Goal: Information Seeking & Learning: Learn about a topic

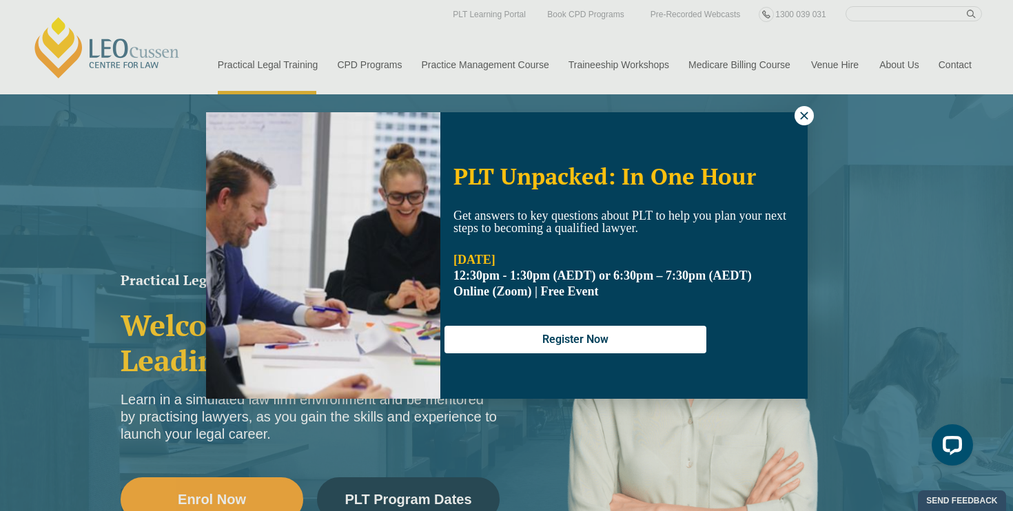
click at [804, 107] on button at bounding box center [803, 115] width 19 height 19
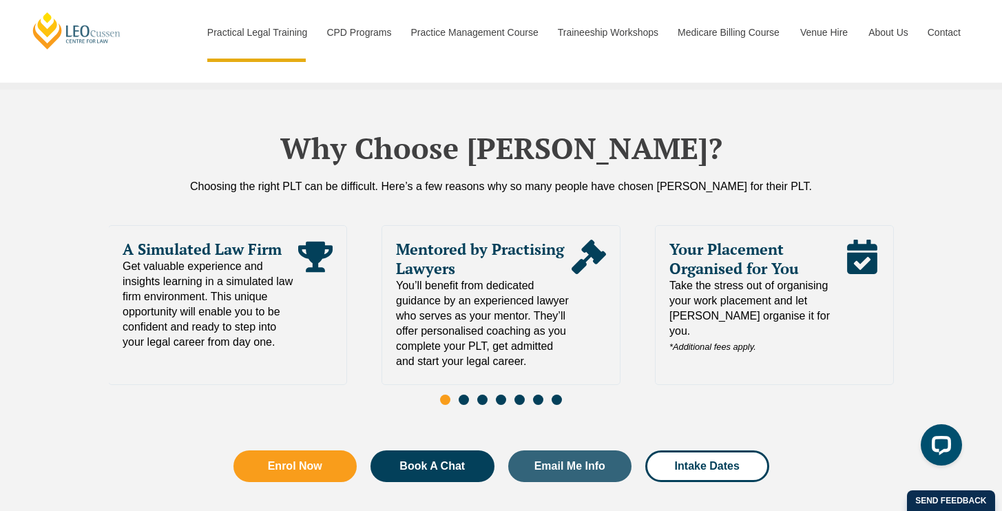
scroll to position [2949, 0]
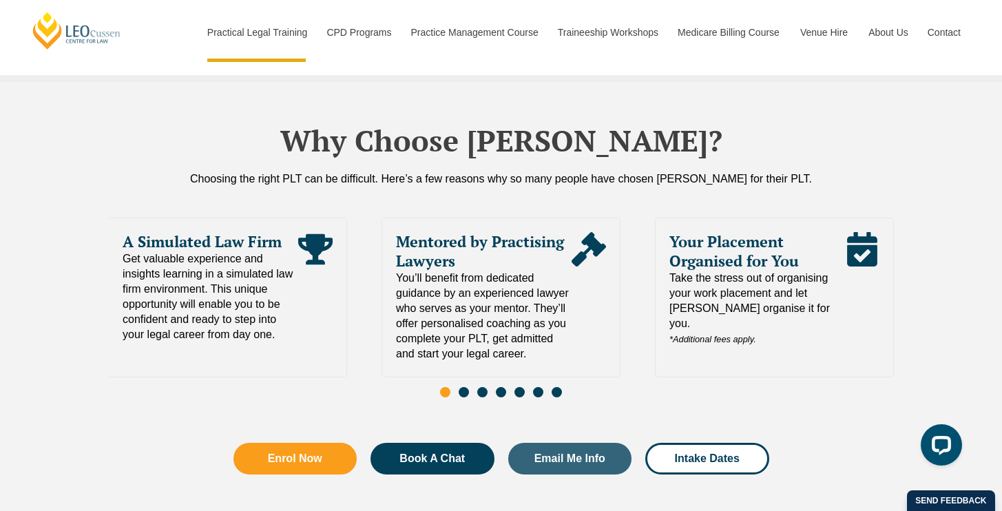
click at [465, 387] on span "Go to slide 2" at bounding box center [464, 392] width 10 height 10
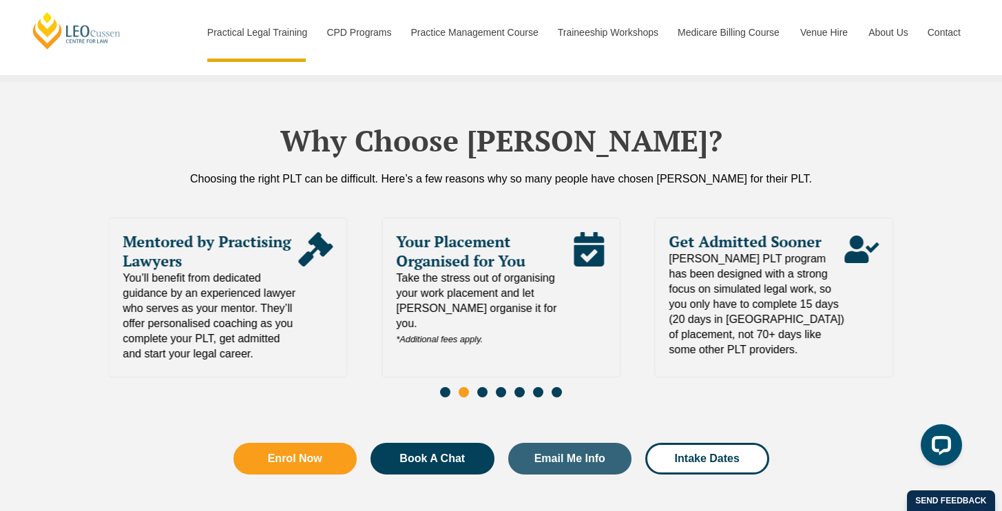
click at [482, 387] on span "Go to slide 3" at bounding box center [482, 392] width 10 height 10
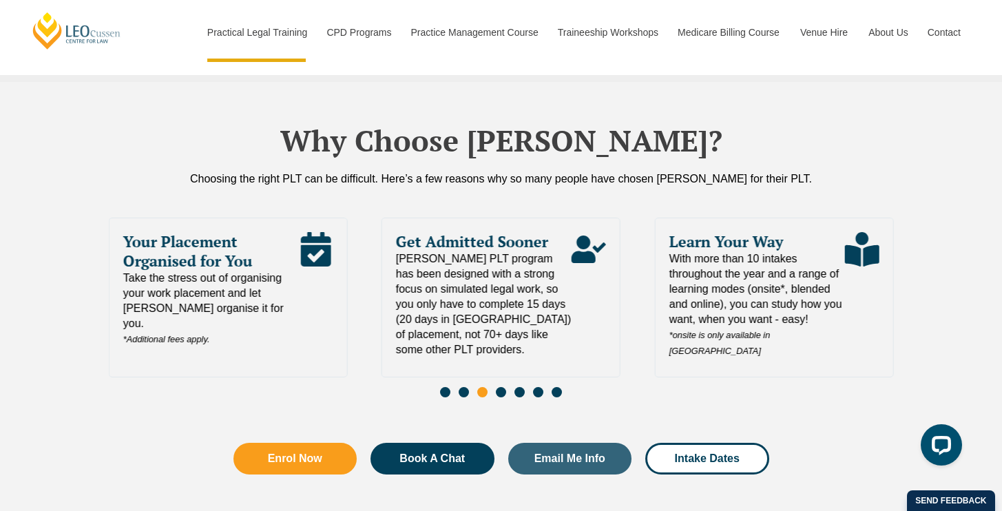
click at [496, 386] on div "Slides" at bounding box center [501, 394] width 785 height 16
click at [501, 387] on span "Go to slide 4" at bounding box center [501, 392] width 10 height 10
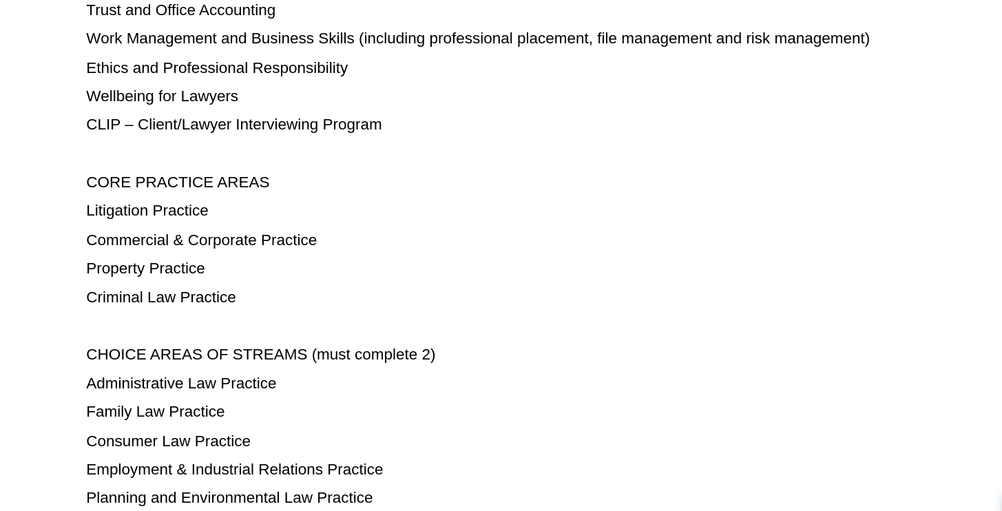
scroll to position [803, 0]
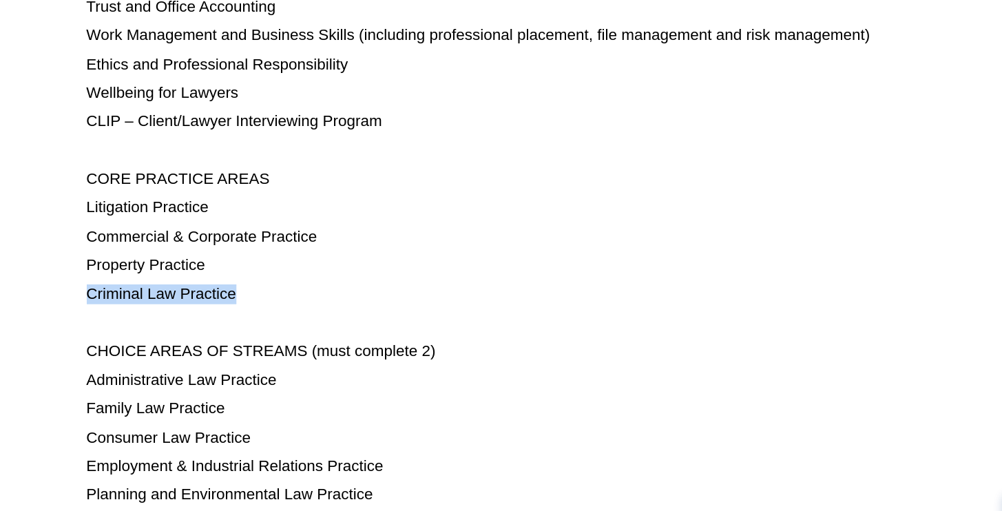
drag, startPoint x: 174, startPoint y: 307, endPoint x: 437, endPoint y: 307, distance: 263.8
click at [437, 329] on p "Criminal Law Practice" at bounding box center [501, 337] width 654 height 16
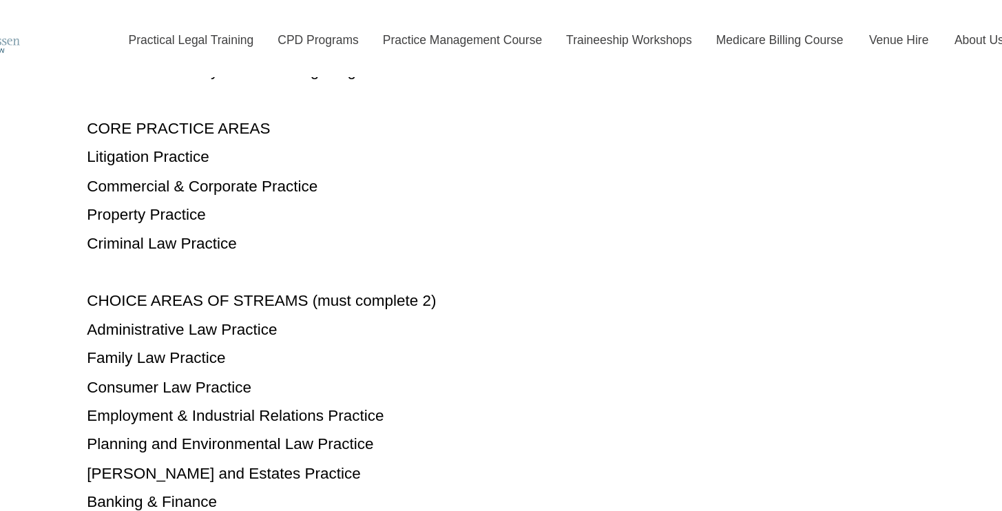
scroll to position [938, 0]
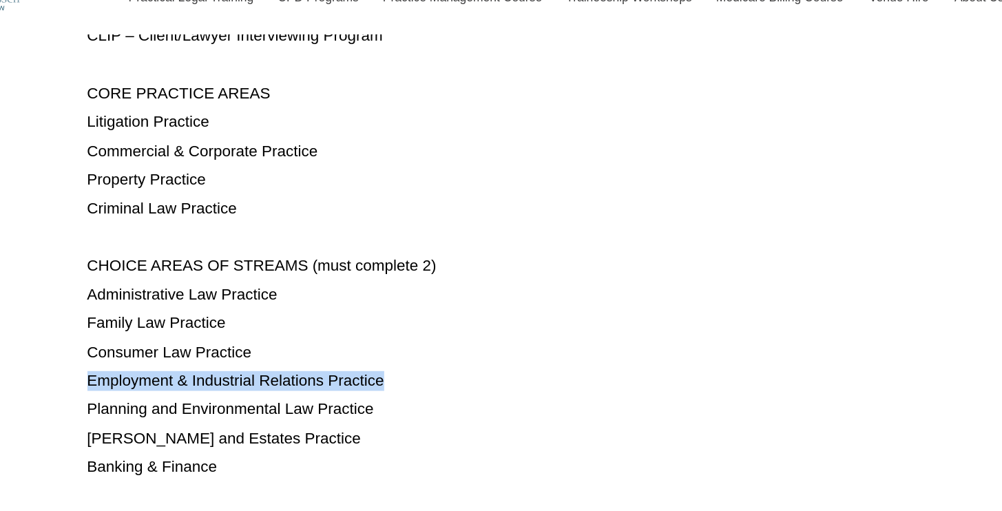
drag, startPoint x: 172, startPoint y: 308, endPoint x: 397, endPoint y: 309, distance: 225.3
click at [397, 309] on section "An important step on the path to becoming a practising lawyer is the completion…" at bounding box center [501, 16] width 861 height 1398
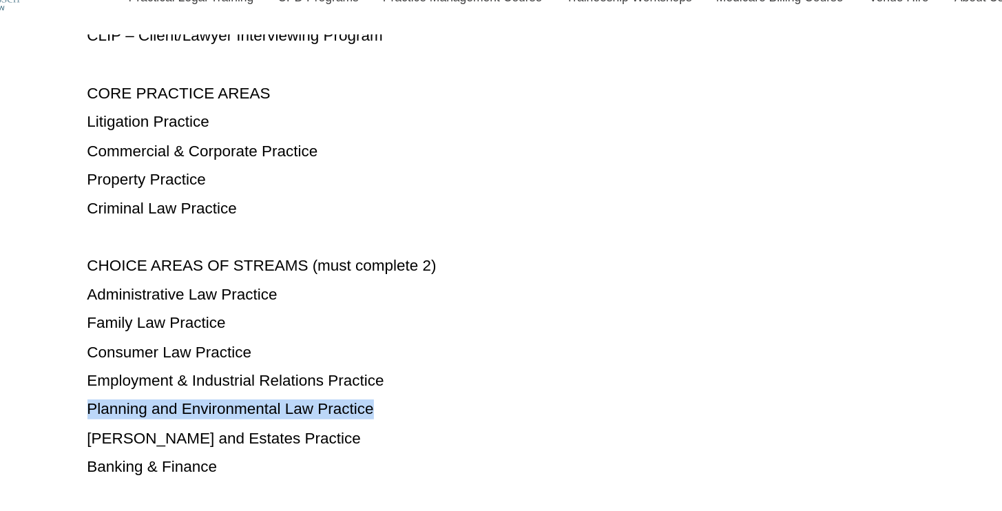
drag, startPoint x: 385, startPoint y: 337, endPoint x: 150, endPoint y: 339, distance: 234.9
click at [150, 339] on section "An important step on the path to becoming a practising lawyer is the completion…" at bounding box center [501, 16] width 861 height 1398
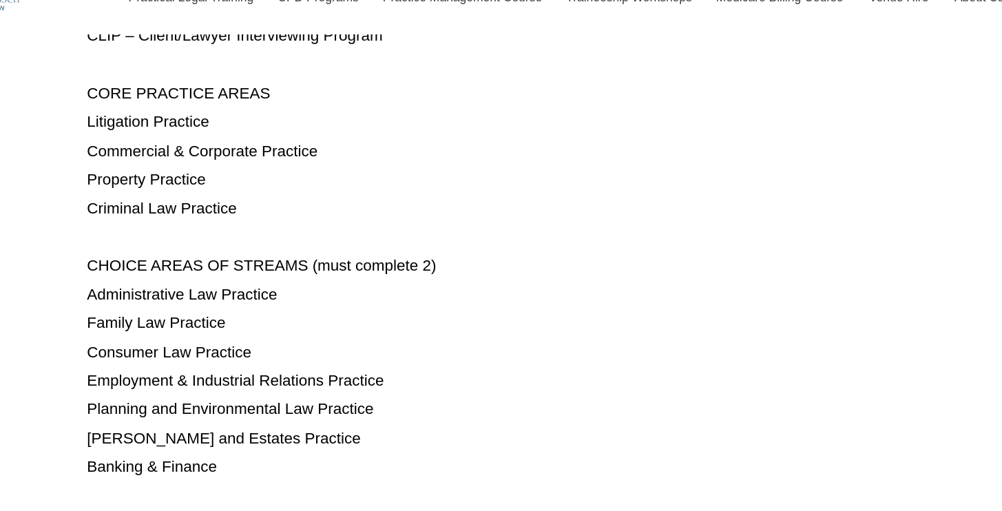
click at [448, 332] on p "Employment & Industrial Relations Practice" at bounding box center [501, 340] width 654 height 16
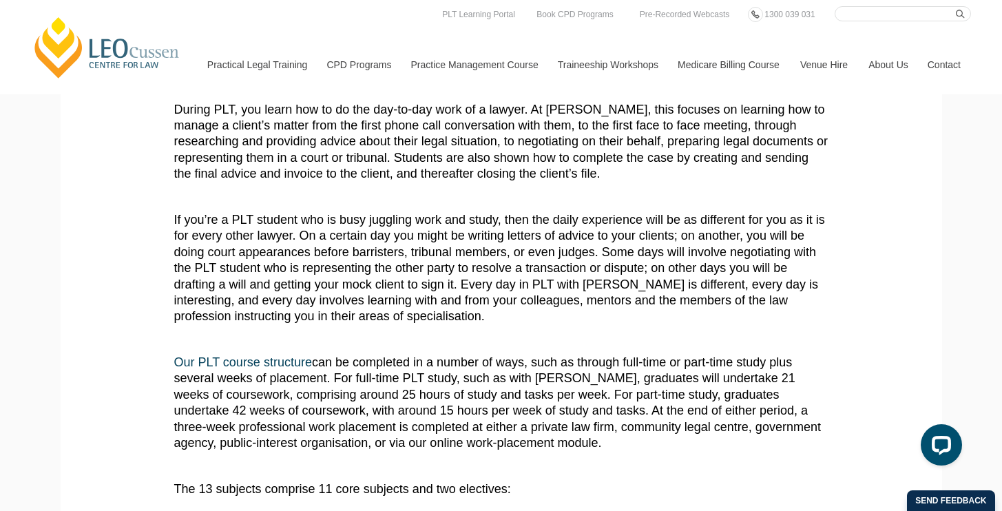
scroll to position [0, 0]
